Goal: Contribute content: Add original content to the website for others to see

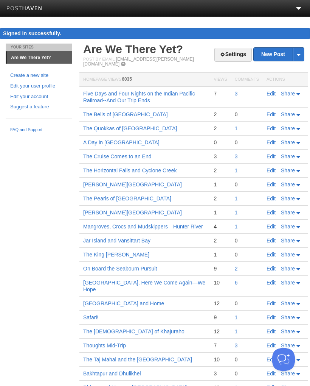
click at [277, 73] on th "Actions" at bounding box center [285, 80] width 45 height 14
click at [274, 56] on link "New Post" at bounding box center [279, 54] width 50 height 13
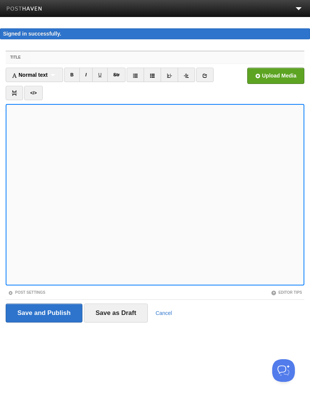
click at [44, 61] on input "Title" at bounding box center [168, 57] width 274 height 12
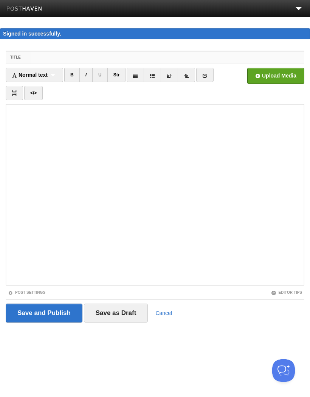
click at [62, 59] on input "Title" at bounding box center [168, 57] width 274 height 12
paste input "[GEOGRAPHIC_DATA] and [GEOGRAPHIC_DATA] and [GEOGRAPHIC_DATA], Oh My!"
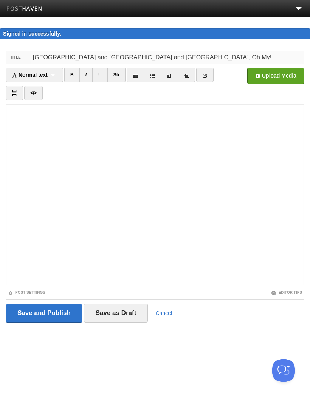
type input "[GEOGRAPHIC_DATA] and [GEOGRAPHIC_DATA] and [GEOGRAPHIC_DATA], Oh My!"
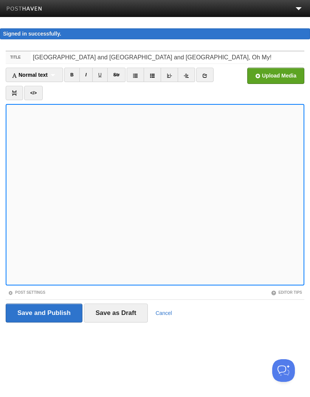
click at [75, 77] on link "B" at bounding box center [72, 75] width 16 height 14
click at [88, 75] on link "I" at bounding box center [85, 75] width 13 height 14
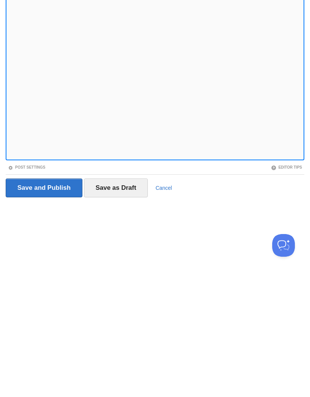
click at [125, 304] on input "Save as Draft" at bounding box center [116, 313] width 64 height 19
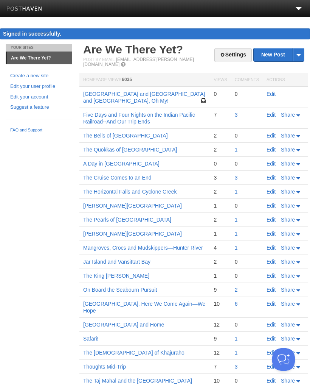
click at [274, 91] on link "Edit" at bounding box center [271, 94] width 9 height 6
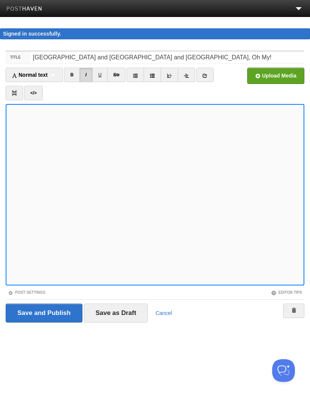
click at [279, 76] on input "file" at bounding box center [47, 78] width 573 height 39
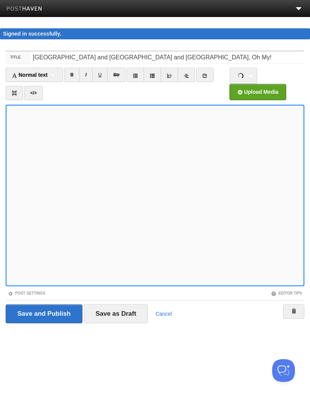
click at [266, 92] on input "file" at bounding box center [29, 94] width 573 height 39
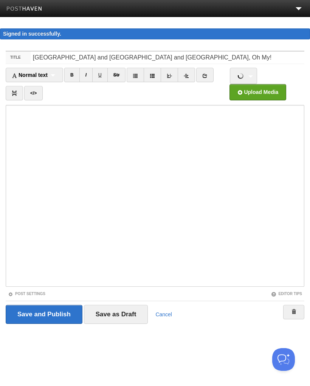
click at [123, 315] on input "Save as Draft" at bounding box center [116, 314] width 64 height 19
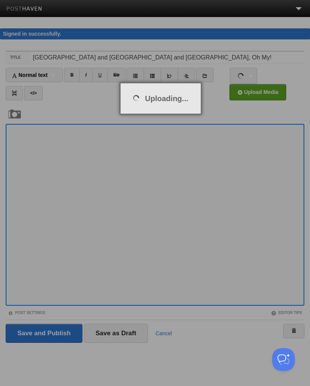
click at [114, 330] on div at bounding box center [155, 193] width 310 height 386
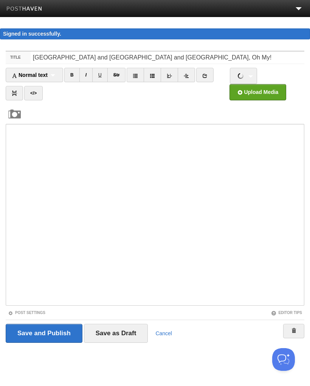
click at [125, 334] on input "Save as Draft" at bounding box center [116, 333] width 64 height 19
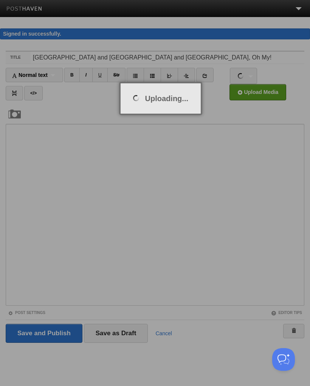
click at [117, 332] on div at bounding box center [155, 193] width 310 height 386
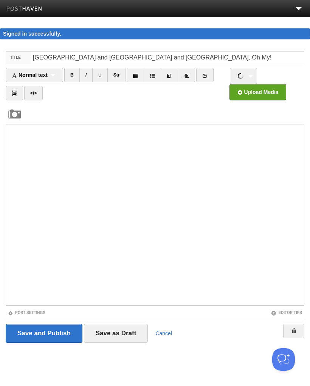
click at [260, 92] on input "file" at bounding box center [29, 94] width 573 height 39
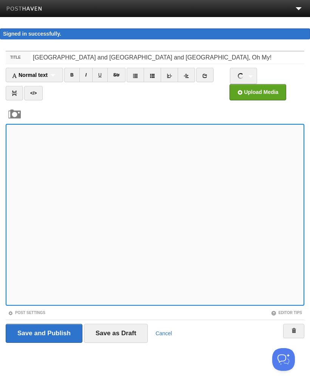
click at [79, 75] on link "B" at bounding box center [72, 75] width 16 height 14
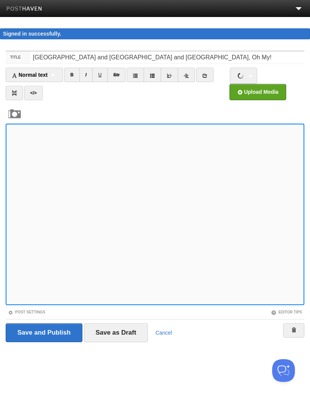
click at [243, 76] on img at bounding box center [241, 76] width 6 height 6
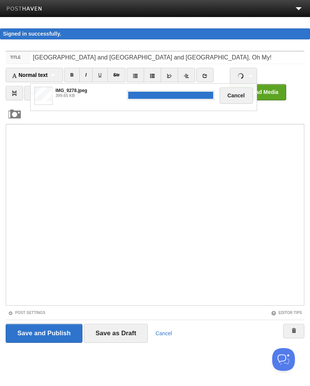
click at [240, 96] on button "Cancel" at bounding box center [236, 95] width 33 height 16
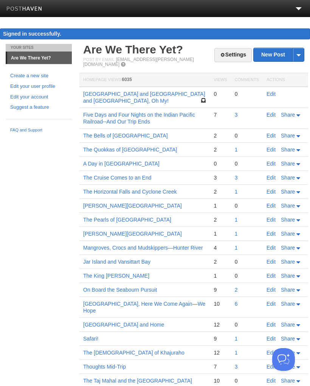
click at [141, 91] on link "[GEOGRAPHIC_DATA] and [GEOGRAPHIC_DATA] and [GEOGRAPHIC_DATA], Oh My!" at bounding box center [144, 97] width 122 height 13
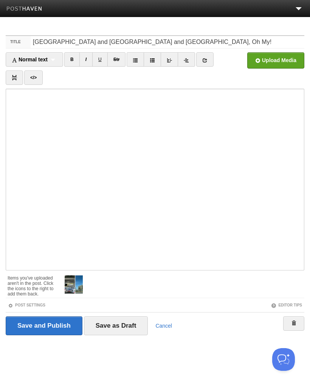
click at [75, 290] on img at bounding box center [74, 284] width 18 height 18
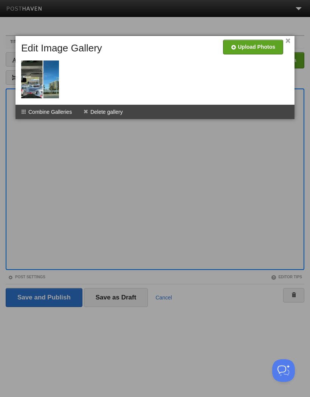
click at [109, 115] on li "Delete gallery" at bounding box center [103, 112] width 51 height 14
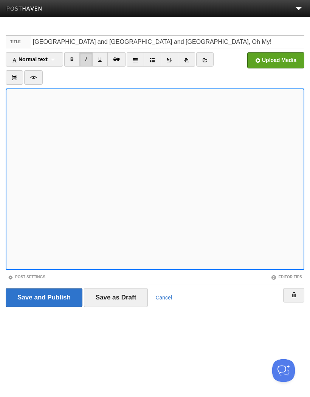
click at [278, 61] on input "file" at bounding box center [47, 62] width 573 height 39
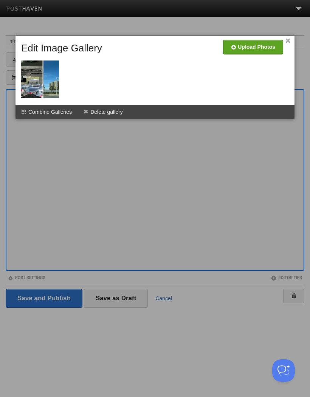
click at [112, 112] on li "Delete gallery" at bounding box center [103, 112] width 51 height 14
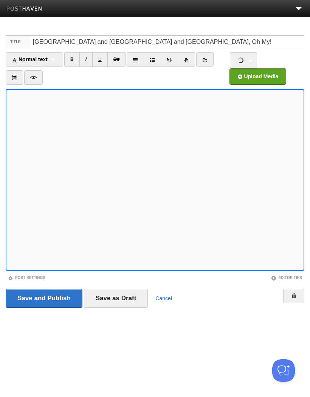
click at [88, 59] on link "I" at bounding box center [85, 59] width 13 height 14
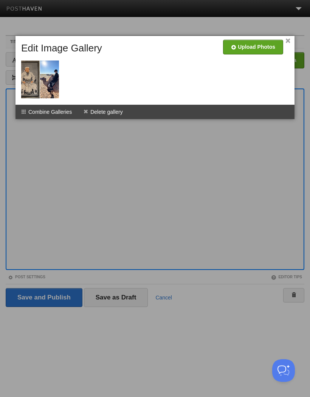
click at [109, 112] on li "Delete gallery" at bounding box center [103, 112] width 51 height 14
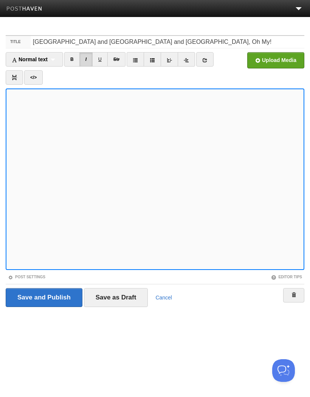
click at [274, 63] on input "file" at bounding box center [47, 62] width 573 height 39
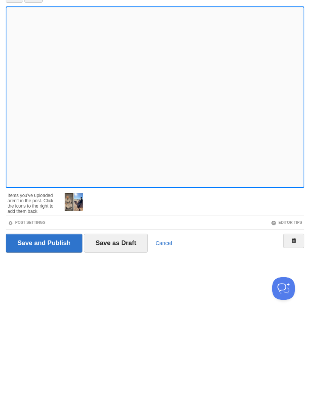
click at [123, 316] on input "Save as Draft" at bounding box center [116, 325] width 64 height 19
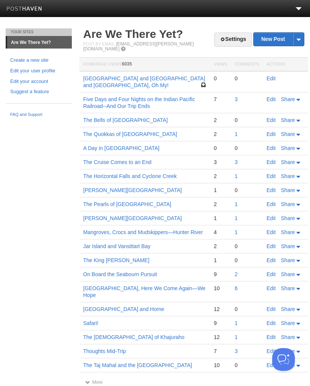
click at [148, 75] on link "[GEOGRAPHIC_DATA] and [GEOGRAPHIC_DATA] and [GEOGRAPHIC_DATA], Oh My!" at bounding box center [144, 81] width 122 height 13
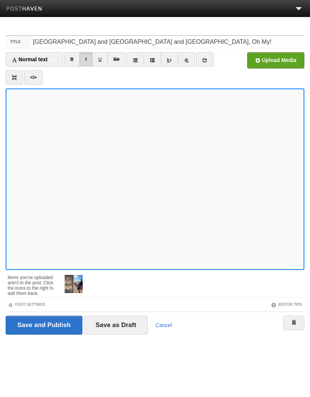
click at [277, 62] on input "file" at bounding box center [47, 62] width 573 height 39
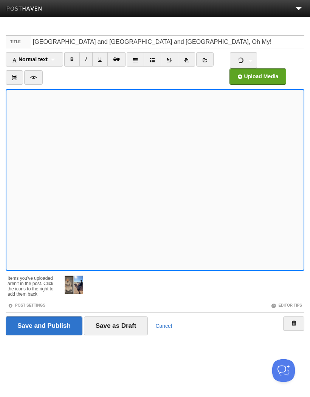
click at [86, 62] on link "I" at bounding box center [85, 59] width 13 height 14
click at [89, 60] on link "I" at bounding box center [85, 59] width 13 height 14
click at [86, 65] on link "I" at bounding box center [85, 59] width 13 height 14
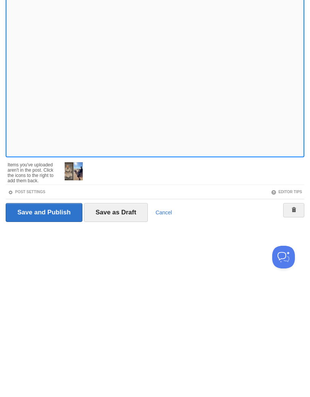
click at [128, 317] on input "Save as Draft" at bounding box center [116, 326] width 64 height 19
